Goal: Navigation & Orientation: Find specific page/section

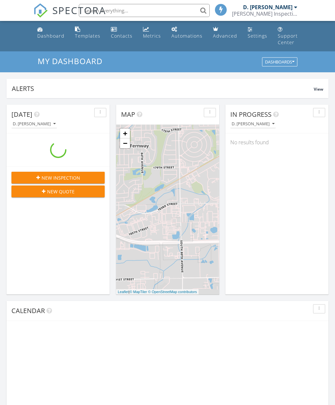
scroll to position [596, 335]
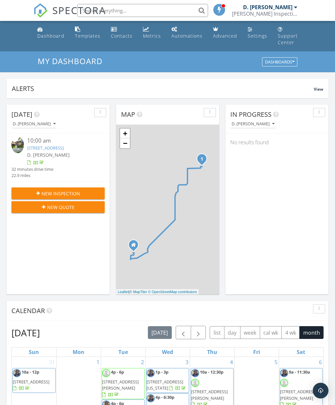
click at [251, 33] on div "Settings" at bounding box center [258, 36] width 20 height 6
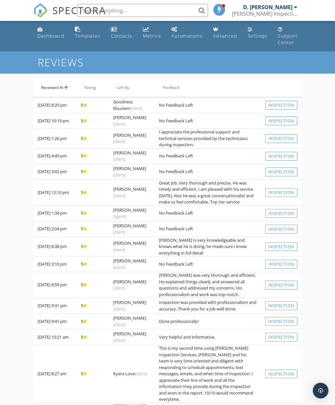
click at [36, 9] on img at bounding box center [40, 10] width 14 height 14
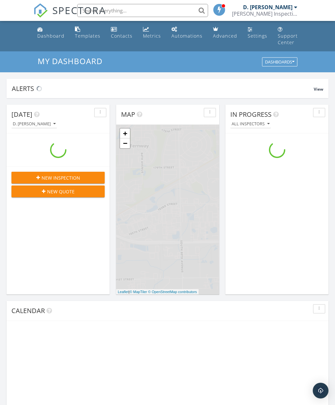
scroll to position [596, 335]
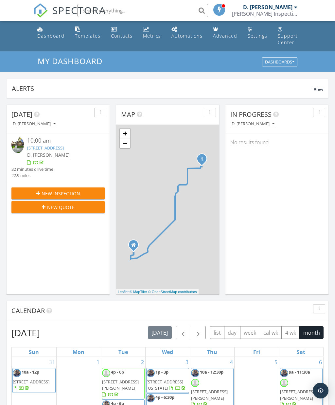
click at [38, 6] on img at bounding box center [40, 10] width 14 height 14
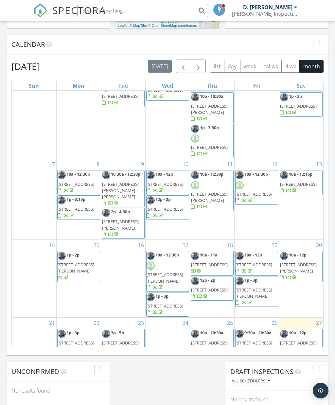
scroll to position [50, 0]
